Goal: Navigation & Orientation: Find specific page/section

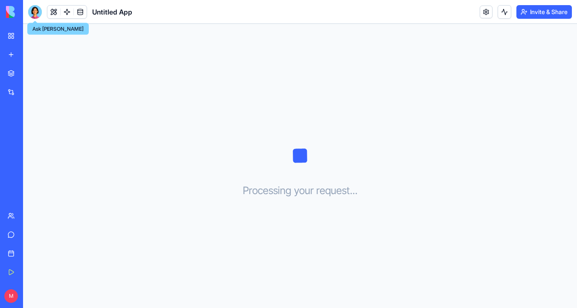
click at [36, 12] on div at bounding box center [35, 12] width 14 height 14
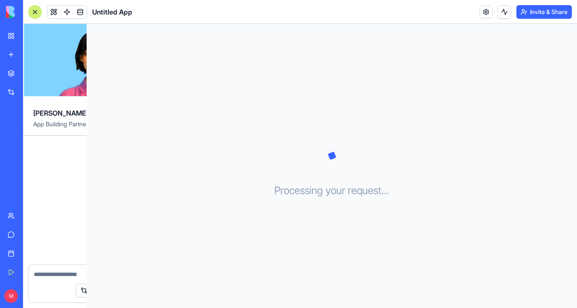
scroll to position [200, 0]
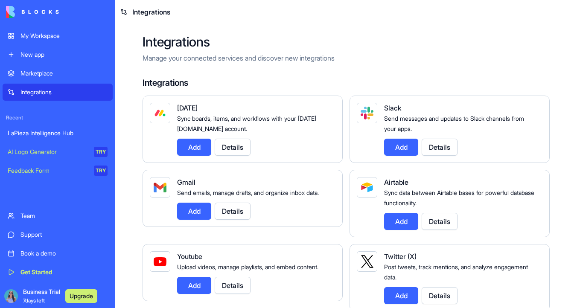
click at [135, 14] on span "Integrations" at bounding box center [151, 12] width 38 height 10
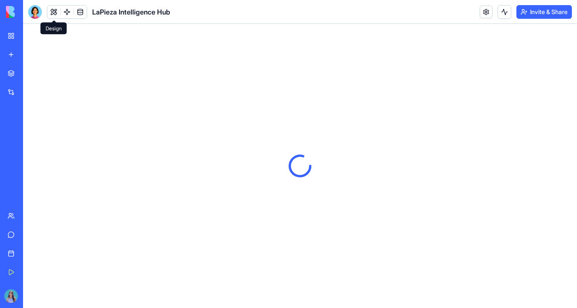
click at [51, 13] on button at bounding box center [53, 12] width 13 height 13
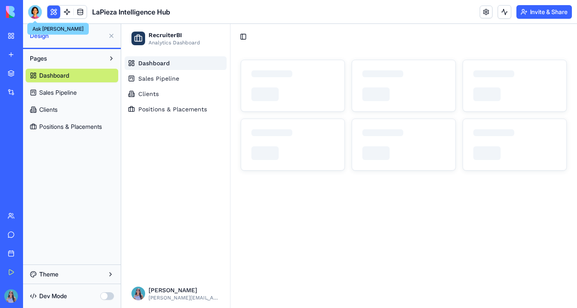
click at [36, 14] on div at bounding box center [35, 12] width 14 height 14
